Goal: Task Accomplishment & Management: Complete application form

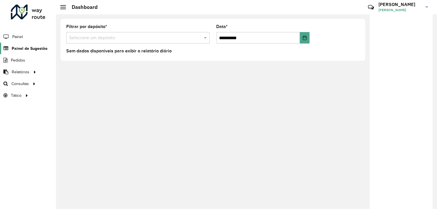
click at [37, 49] on span "Painel de Sugestão" at bounding box center [30, 48] width 36 height 6
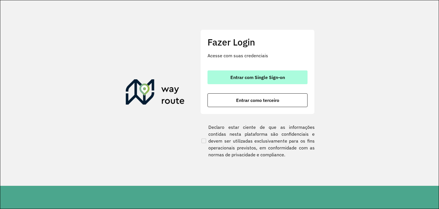
click at [251, 77] on span "Entrar com Single Sign-on" at bounding box center [257, 77] width 55 height 5
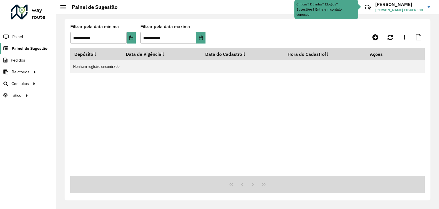
click at [24, 46] on span "Painel de Sugestão" at bounding box center [30, 48] width 36 height 6
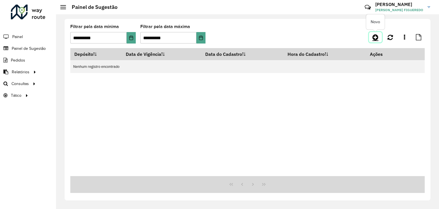
click at [373, 37] on icon at bounding box center [375, 37] width 6 height 7
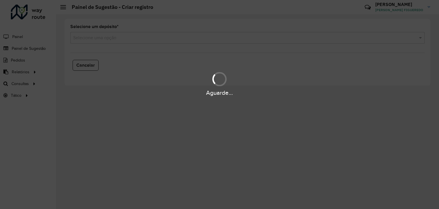
click at [205, 41] on div "Aguarde..." at bounding box center [219, 104] width 439 height 209
click at [160, 39] on div "Aguarde..." at bounding box center [219, 104] width 439 height 209
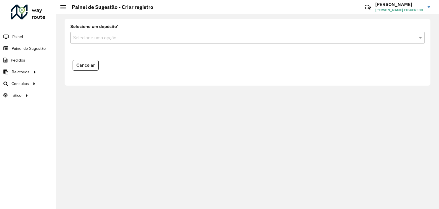
click at [141, 39] on input "text" at bounding box center [241, 38] width 337 height 7
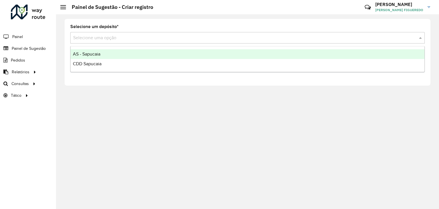
click at [107, 53] on div "AS - Sapucaia" at bounding box center [248, 54] width 354 height 10
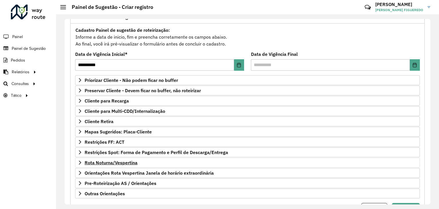
scroll to position [74, 0]
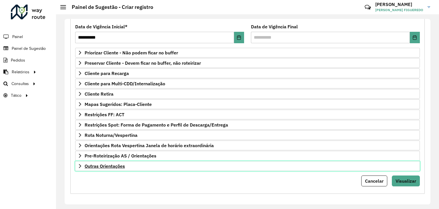
click at [135, 167] on link "Outras Orientações" at bounding box center [247, 166] width 344 height 10
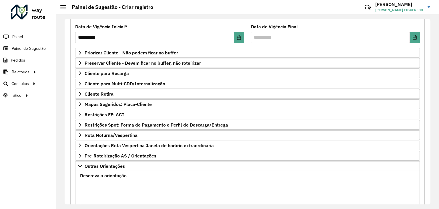
drag, startPoint x: 139, startPoint y: 176, endPoint x: 139, endPoint y: 186, distance: 9.7
click at [139, 176] on div "Descreva a orientação" at bounding box center [247, 200] width 335 height 55
click at [139, 187] on textarea "Descreva a orientação" at bounding box center [247, 204] width 335 height 48
paste textarea "**********"
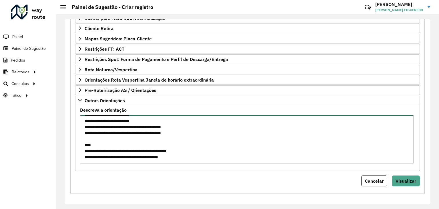
scroll to position [48, 0]
type textarea "**********"
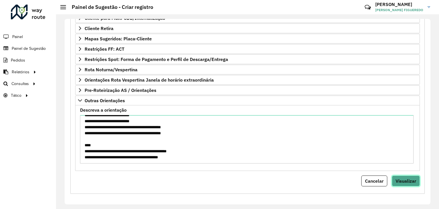
click at [417, 177] on button "Visualizar" at bounding box center [406, 180] width 28 height 11
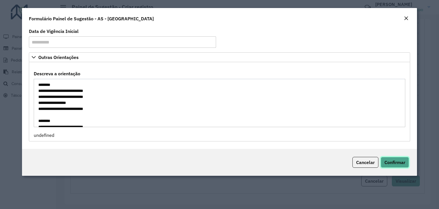
click at [399, 164] on span "Confirmar" at bounding box center [394, 162] width 21 height 6
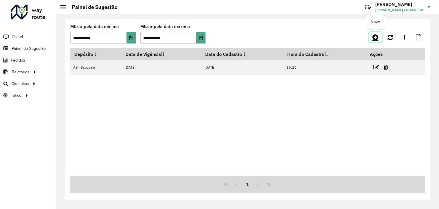
click at [374, 37] on icon at bounding box center [375, 37] width 6 height 7
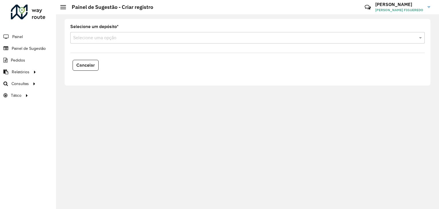
click at [117, 44] on formly-field "Selecione um depósito * Selecione uma opção" at bounding box center [247, 36] width 361 height 23
click at [116, 40] on input "text" at bounding box center [241, 38] width 337 height 7
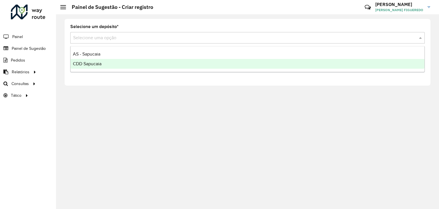
click at [105, 64] on div "CDD Sapucaia" at bounding box center [248, 64] width 354 height 10
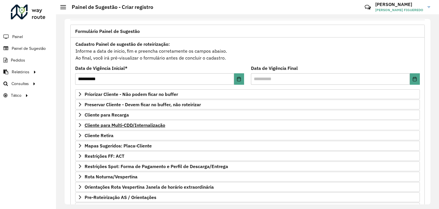
scroll to position [74, 0]
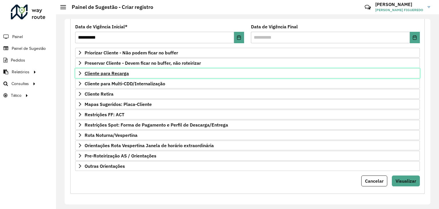
click at [123, 71] on span "Cliente para Recarga" at bounding box center [107, 73] width 44 height 5
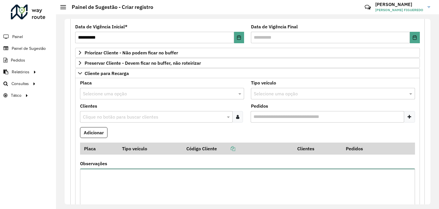
click at [127, 184] on textarea "Observações" at bounding box center [247, 192] width 335 height 48
paste textarea "**********"
click at [86, 173] on textarea "**********" at bounding box center [247, 192] width 335 height 48
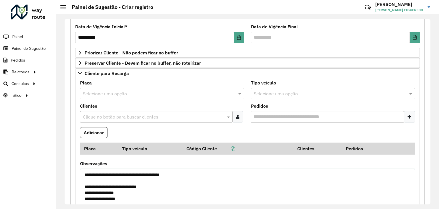
type textarea "**********"
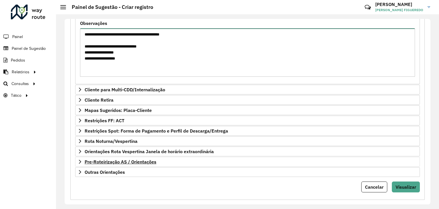
scroll to position [217, 0]
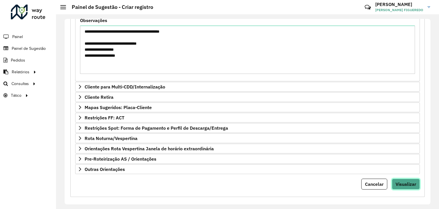
click at [403, 181] on span "Visualizar" at bounding box center [405, 184] width 21 height 6
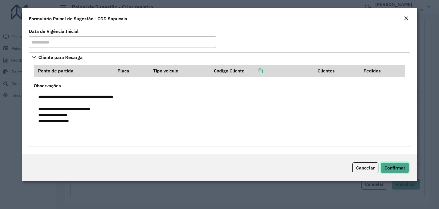
click at [401, 167] on span "Confirmar" at bounding box center [394, 168] width 21 height 6
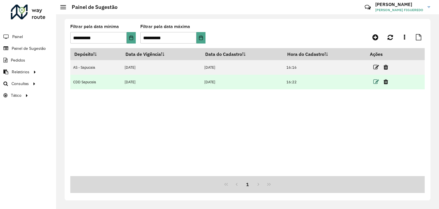
click at [375, 81] on icon at bounding box center [376, 82] width 6 height 6
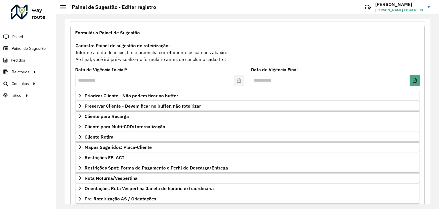
scroll to position [74, 0]
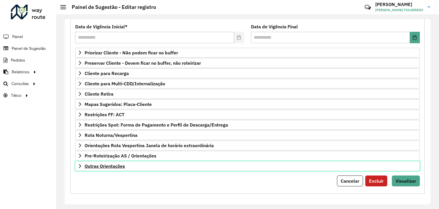
click at [111, 167] on span "Outras Orientações" at bounding box center [105, 165] width 40 height 5
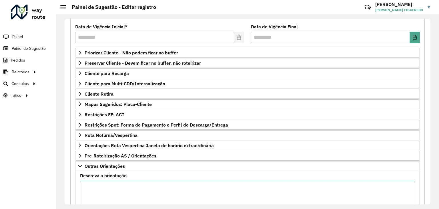
click at [104, 189] on textarea "Descreva a orientação" at bounding box center [247, 204] width 335 height 48
type textarea "*"
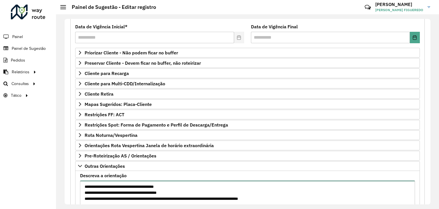
scroll to position [75, 0]
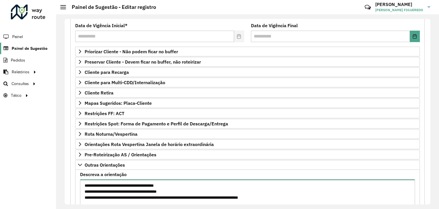
type textarea "**********"
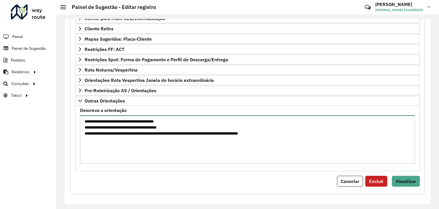
scroll to position [140, 0]
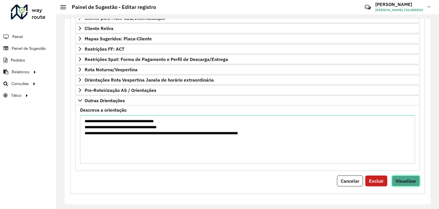
click at [404, 178] on span "Visualizar" at bounding box center [405, 181] width 21 height 6
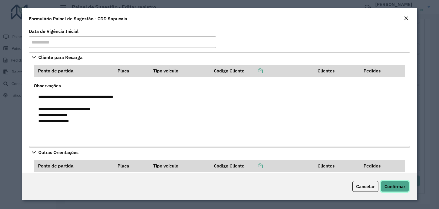
click at [398, 187] on span "Confirmar" at bounding box center [394, 186] width 21 height 6
